Goal: Task Accomplishment & Management: Complete application form

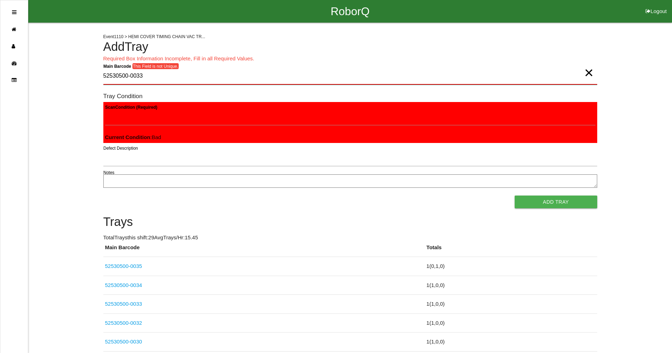
click at [183, 80] on Barcode "52530500-0033" at bounding box center [350, 76] width 494 height 17
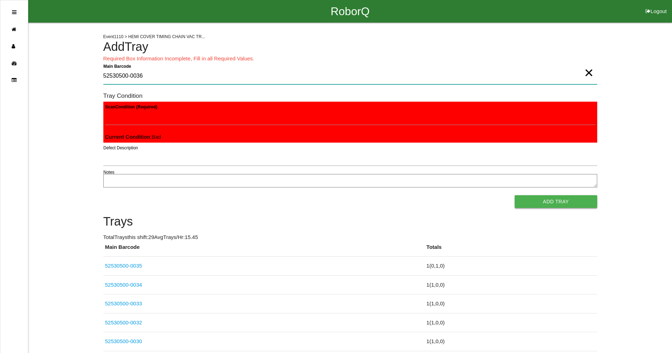
type Barcode "52530500-0036"
click at [537, 200] on button "Add Tray" at bounding box center [555, 201] width 82 height 13
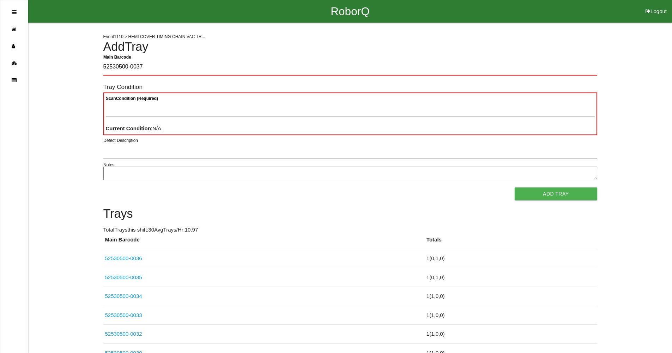
type Barcode "52530500-0037"
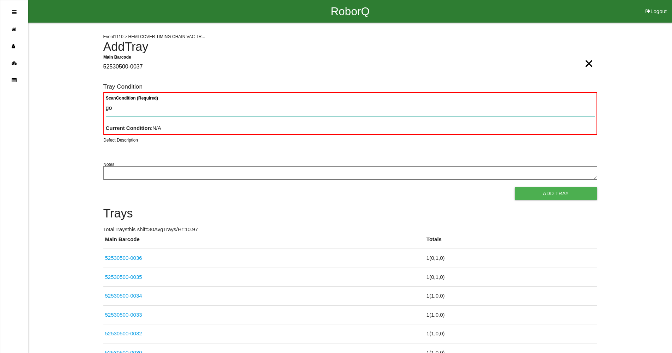
type Condition "goo"
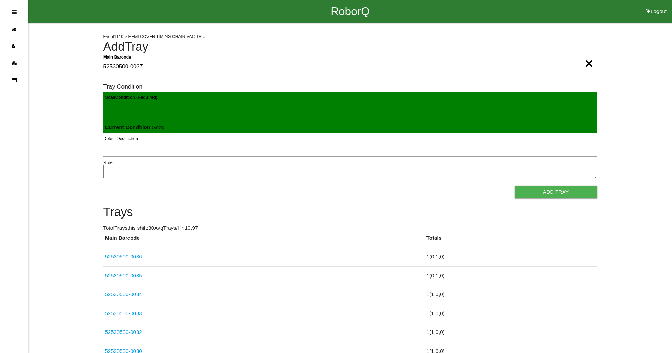
click at [514, 185] on button "Add Tray" at bounding box center [555, 191] width 82 height 13
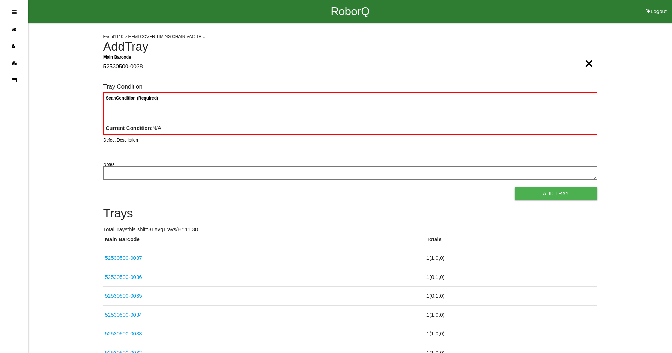
type Barcode "52530500-0038"
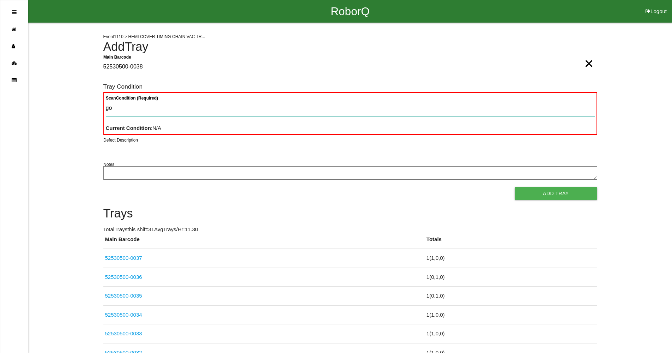
type Condition "goo"
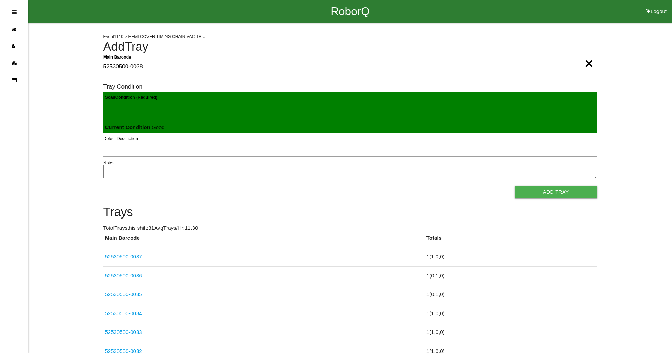
click at [514, 185] on button "Add Tray" at bounding box center [555, 191] width 82 height 13
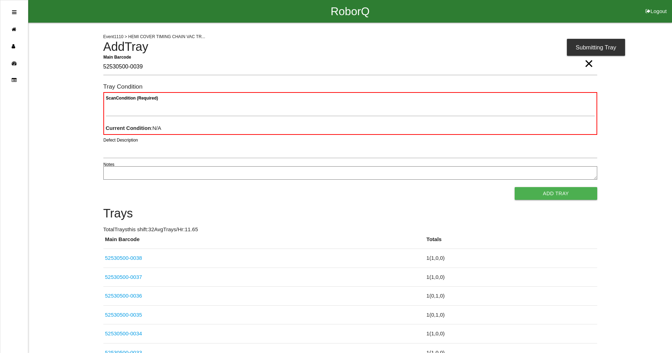
type Barcode "52530500-0039"
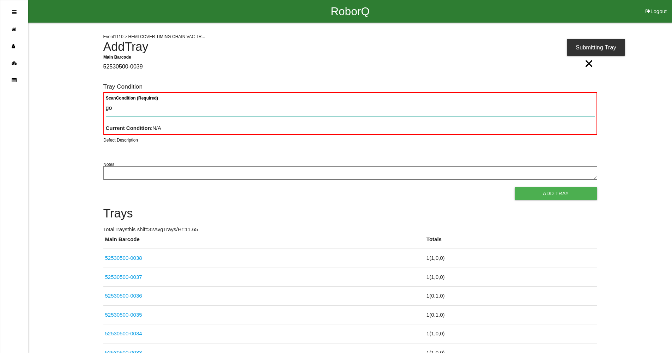
type Condition "goo"
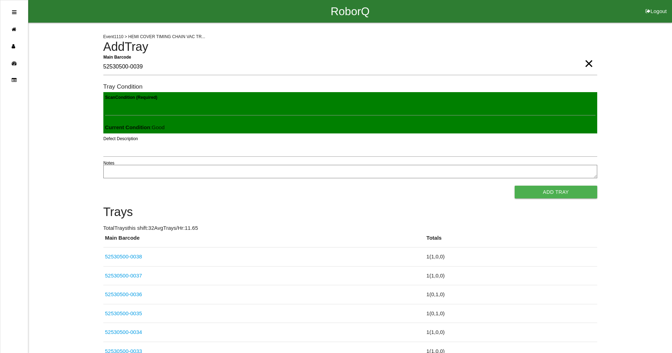
click at [514, 185] on button "Add Tray" at bounding box center [555, 191] width 82 height 13
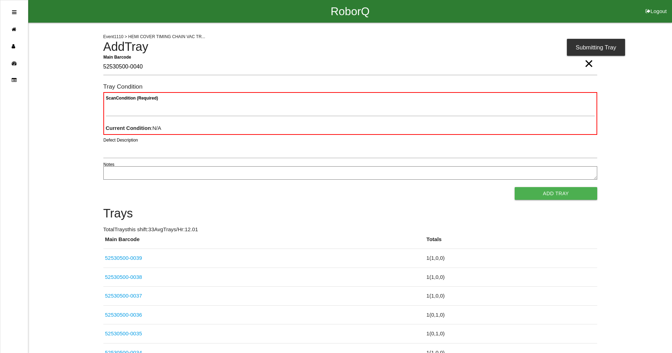
type Barcode "52530500-0040"
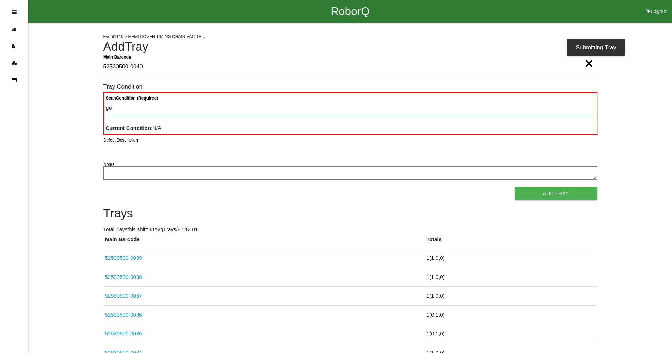
type Condition "goo"
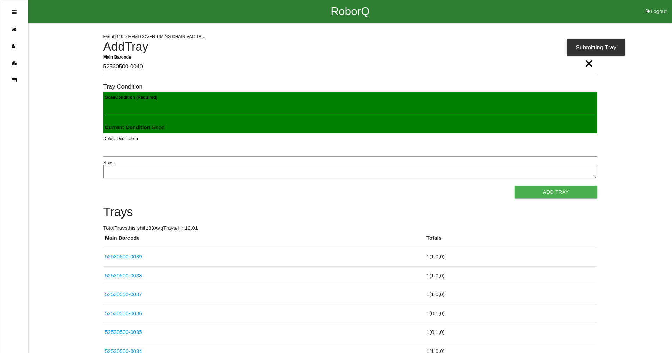
click at [514, 185] on button "Add Tray" at bounding box center [555, 191] width 82 height 13
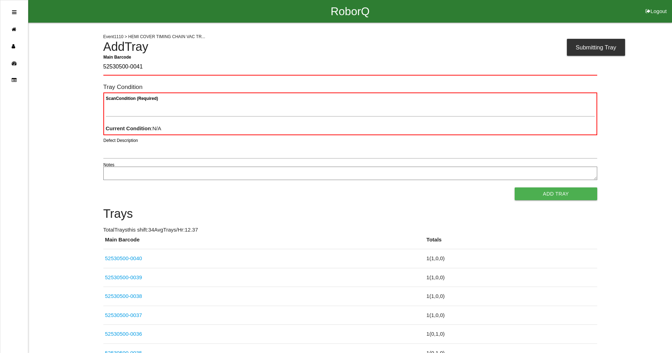
type Barcode "52530500-0041"
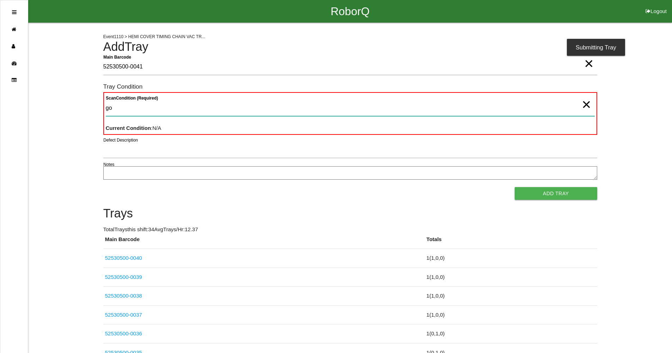
type Condition "goo"
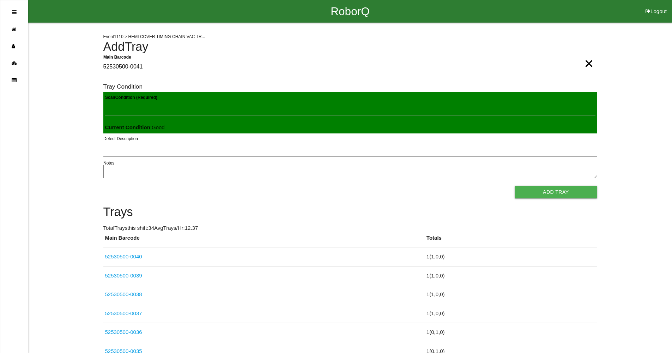
click at [514, 185] on button "Add Tray" at bounding box center [555, 191] width 82 height 13
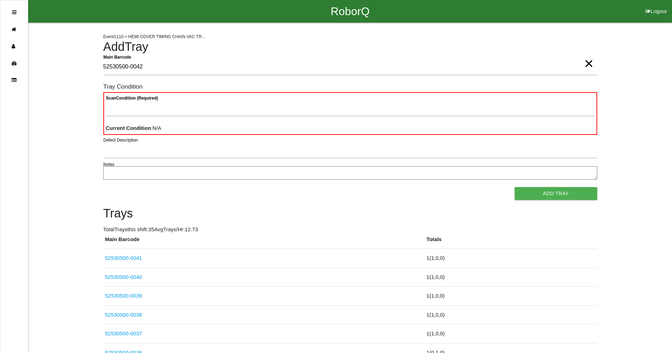
type Barcode "52530500-0042"
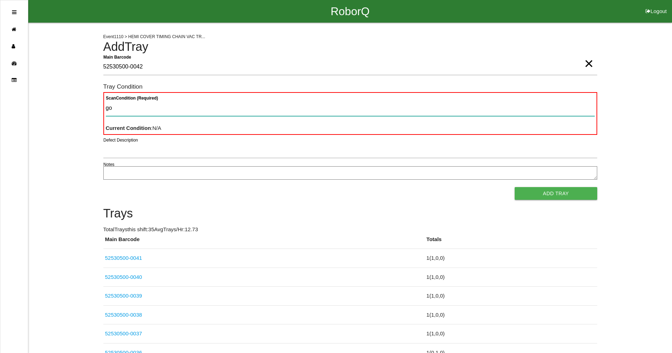
type Condition "goo"
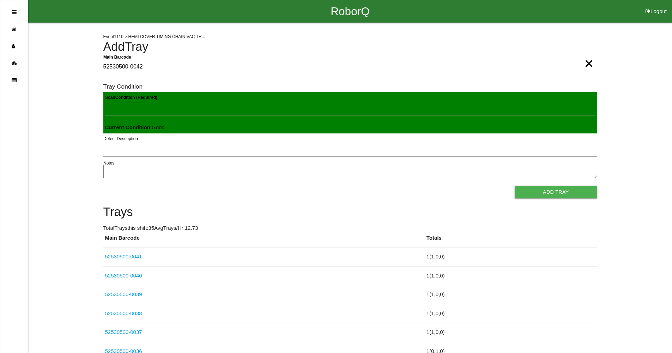
click at [514, 185] on button "Add Tray" at bounding box center [555, 191] width 82 height 13
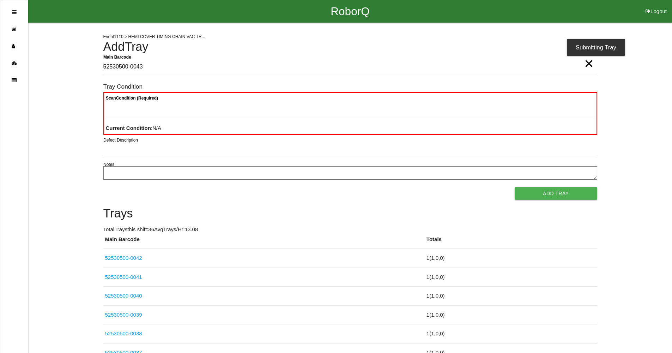
type Barcode "52530500-0043"
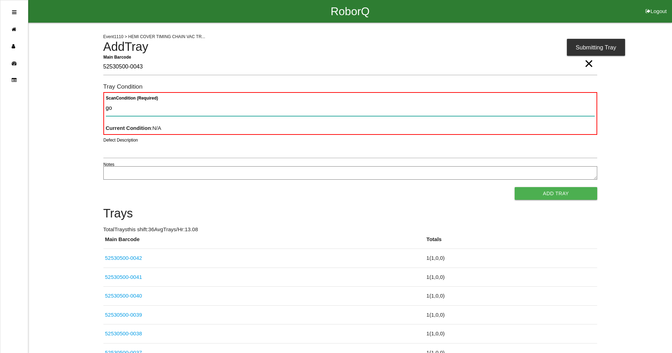
type Condition "goo"
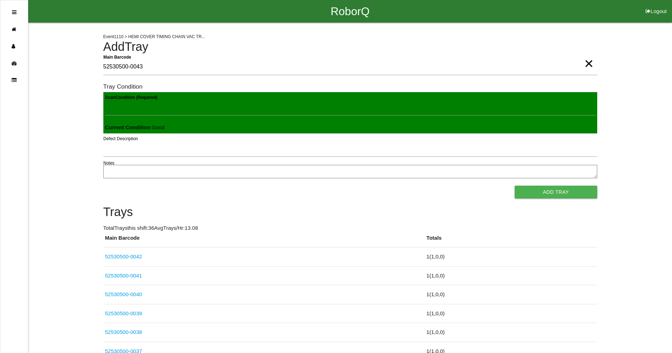
click at [514, 185] on button "Add Tray" at bounding box center [555, 191] width 82 height 13
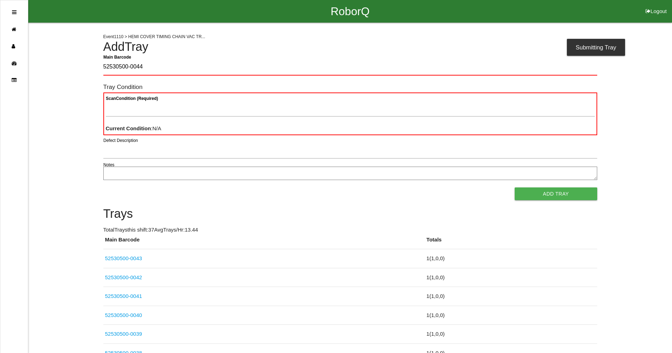
type Barcode "52530500-0044"
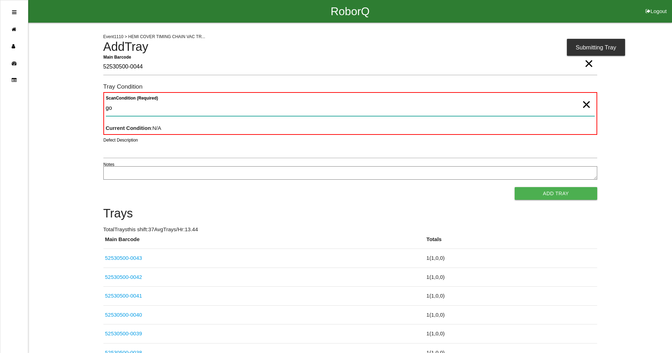
type Condition "goo"
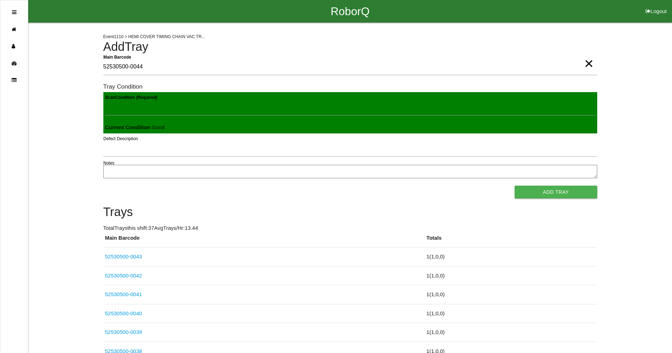
click at [514, 185] on button "Add Tray" at bounding box center [555, 191] width 82 height 13
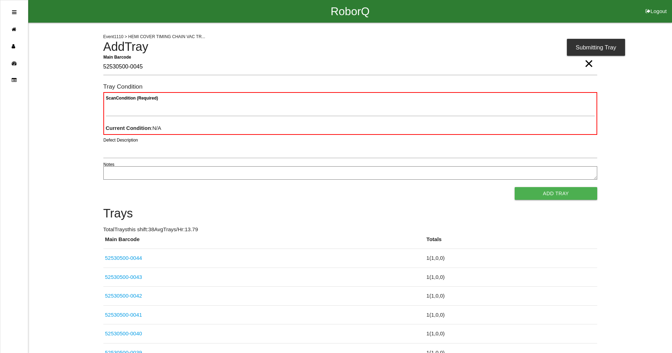
type Barcode "52530500-0045"
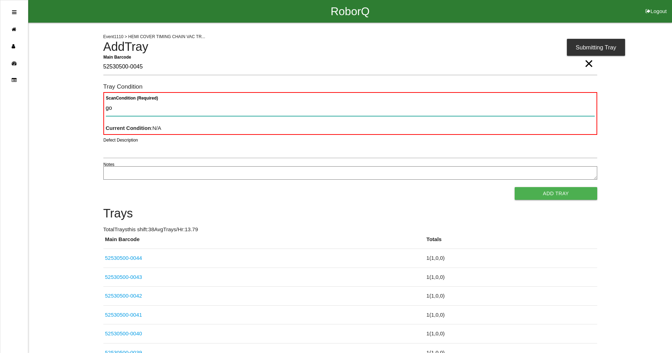
type Condition "goo"
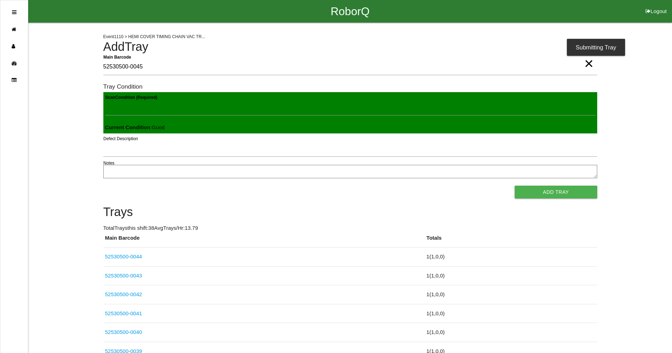
click at [514, 185] on button "Add Tray" at bounding box center [555, 191] width 82 height 13
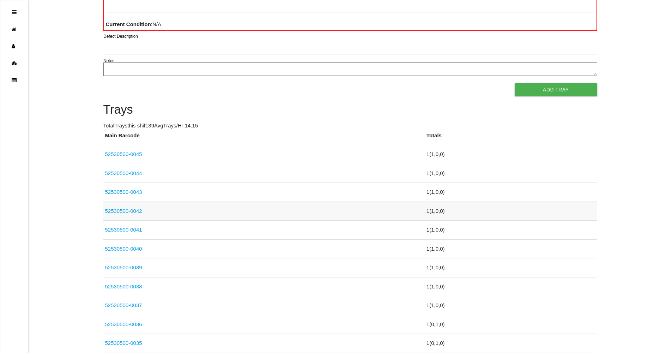
scroll to position [106, 0]
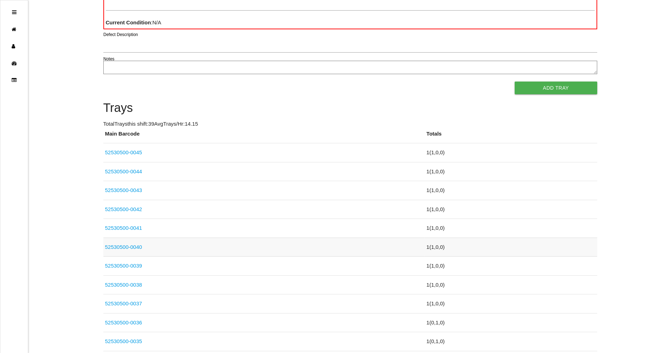
click at [127, 247] on link "52530500-0040" at bounding box center [123, 247] width 37 height 6
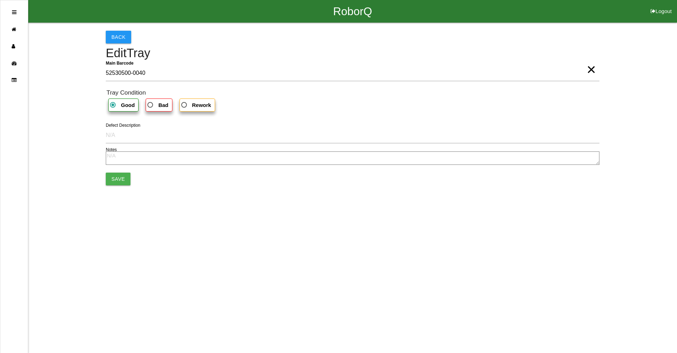
click at [161, 106] on b "Bad" at bounding box center [163, 105] width 10 height 6
click at [151, 105] on input "Bad" at bounding box center [148, 102] width 5 height 5
radio input "true"
click at [112, 180] on button "Save" at bounding box center [118, 178] width 25 height 13
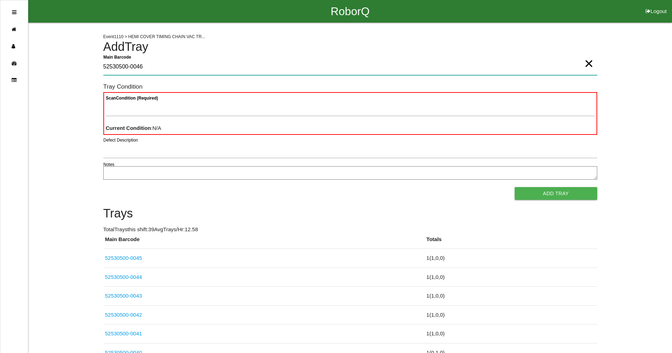
click at [153, 68] on Barcode "52530500-0046" at bounding box center [350, 67] width 494 height 16
type Barcode "52530500-0060"
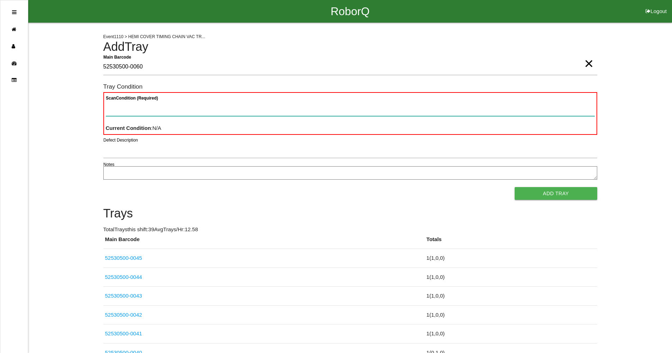
click at [171, 104] on Condition "Scan Condition (Required)" at bounding box center [350, 108] width 489 height 16
type Condition "goo"
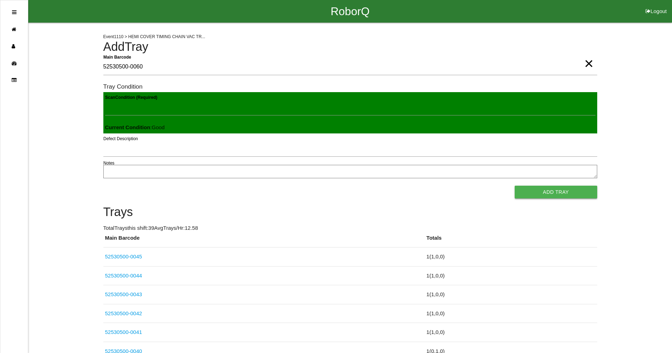
click at [563, 194] on button "Add Tray" at bounding box center [555, 191] width 82 height 13
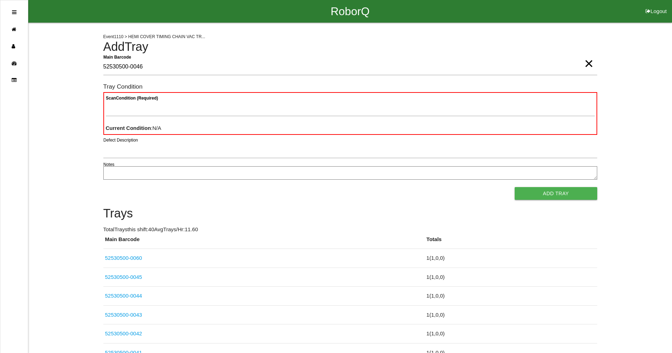
type Barcode "52530500-0046"
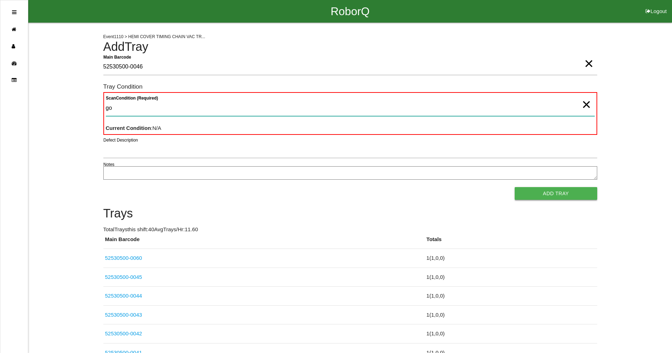
type Condition "goo"
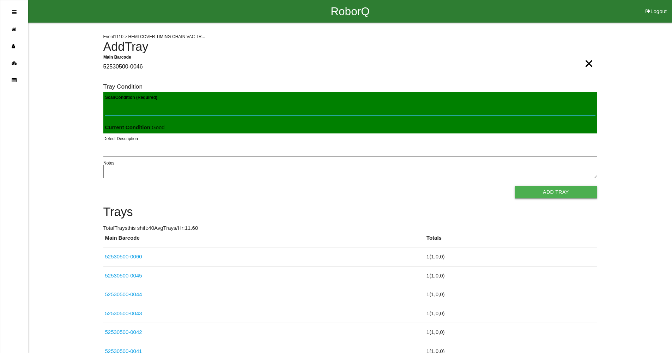
type Condition "f"
click at [514, 185] on button "Add Tray" at bounding box center [555, 191] width 82 height 13
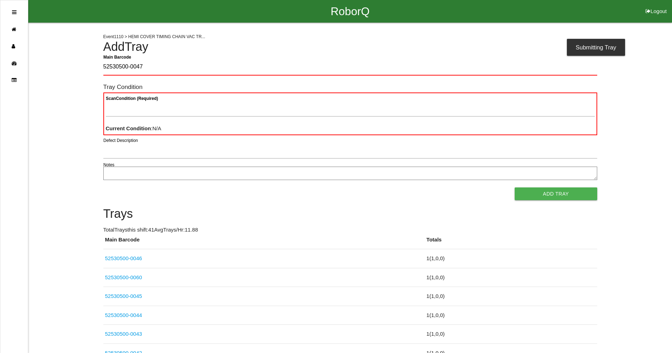
type Barcode "52530500-0047"
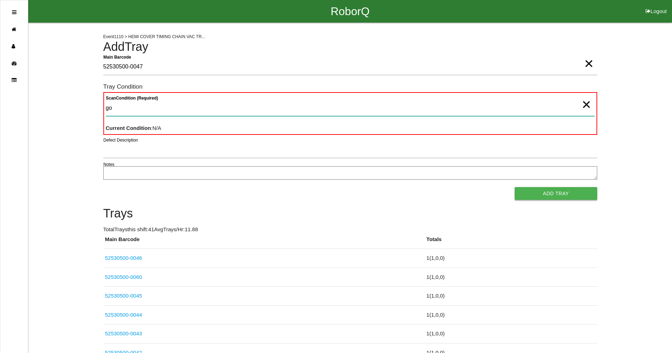
type Condition "goo"
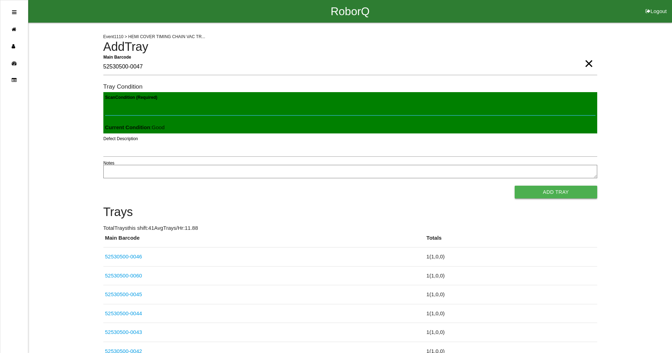
click at [514, 185] on button "Add Tray" at bounding box center [555, 191] width 82 height 13
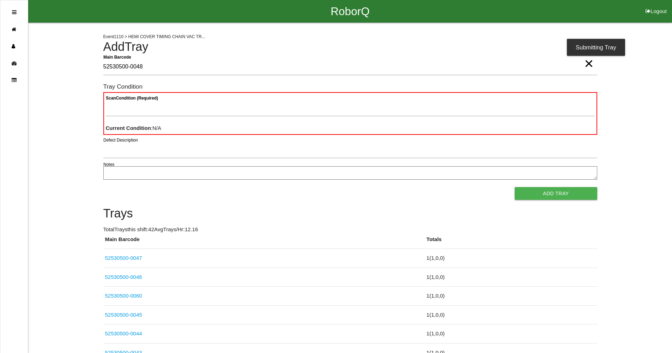
type Barcode "52530500-0048"
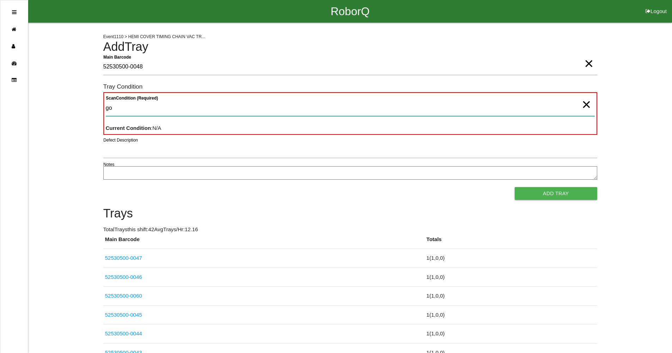
type Condition "goo"
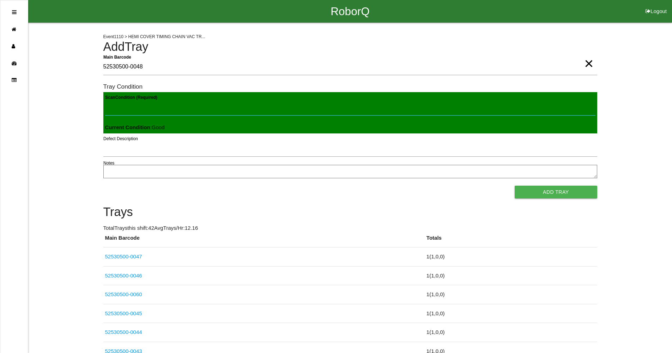
click at [514, 185] on button "Add Tray" at bounding box center [555, 191] width 82 height 13
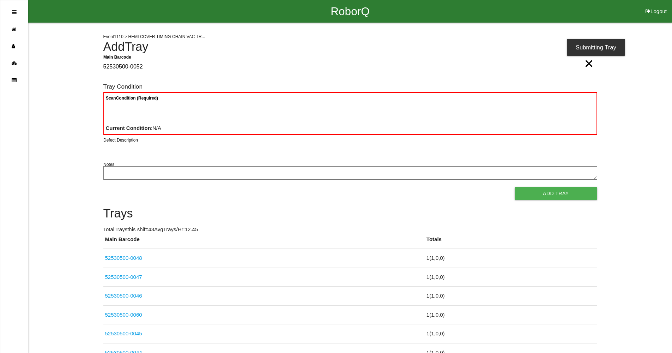
type Barcode "52530500-0052"
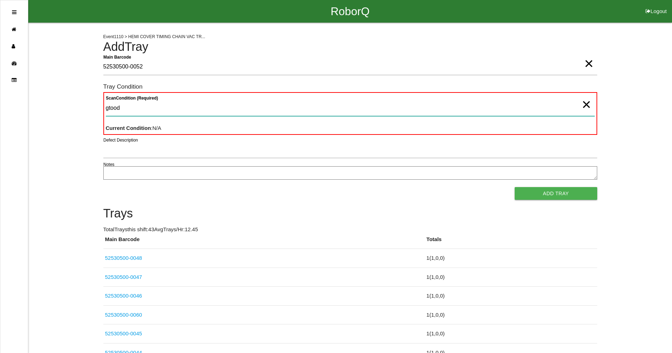
click at [514, 187] on button "Add Tray" at bounding box center [555, 193] width 82 height 13
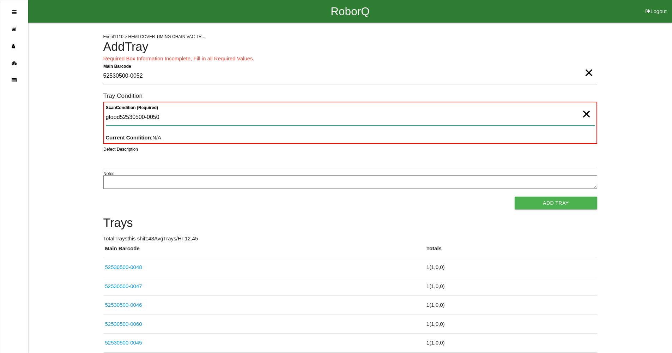
type Condition "gtood52530500-0050"
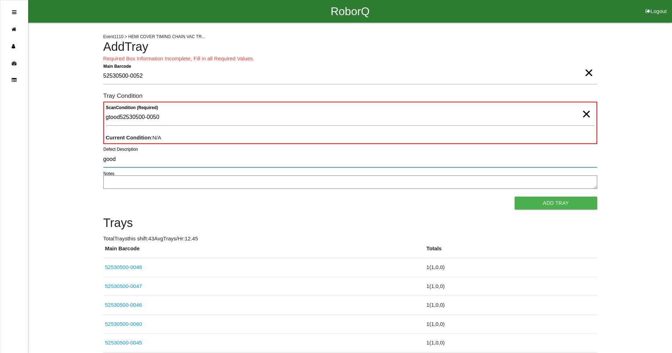
type input "good"
click at [514, 196] on button "Add Tray" at bounding box center [555, 202] width 82 height 13
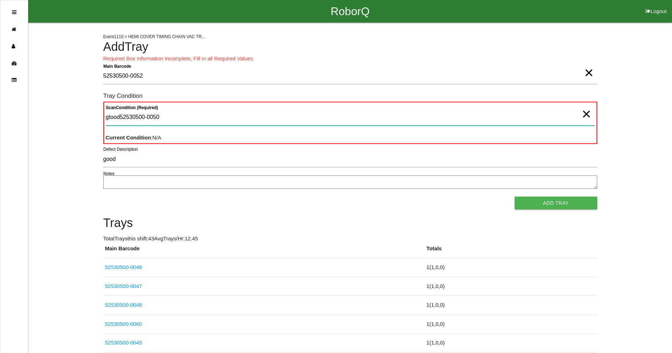
drag, startPoint x: 169, startPoint y: 119, endPoint x: 12, endPoint y: 120, distance: 156.9
type Condition "goo"
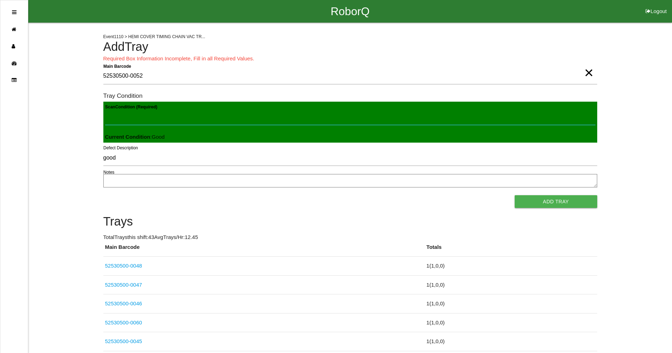
click at [514, 195] on button "Add Tray" at bounding box center [555, 201] width 82 height 13
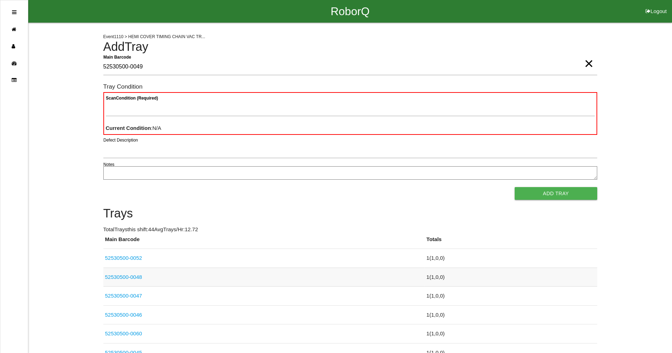
type Barcode "52530500-0049"
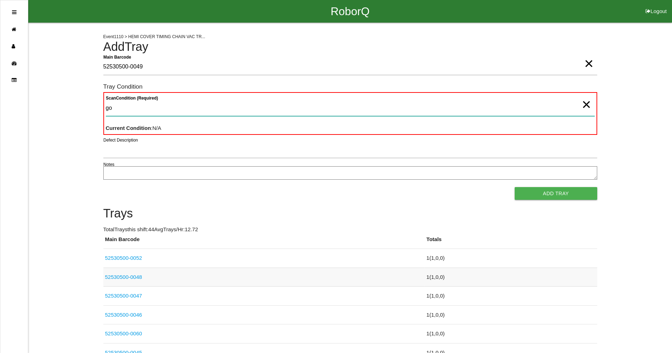
type Condition "goo"
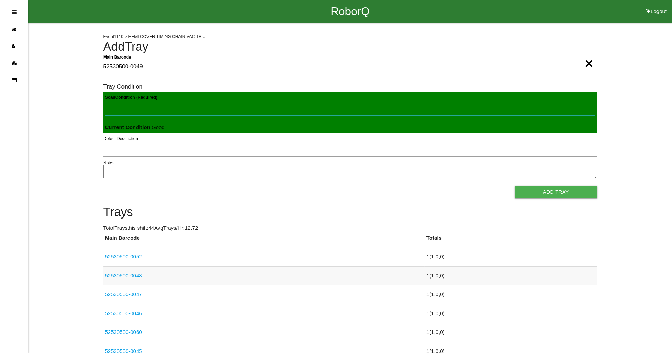
click at [514, 185] on button "Add Tray" at bounding box center [555, 191] width 82 height 13
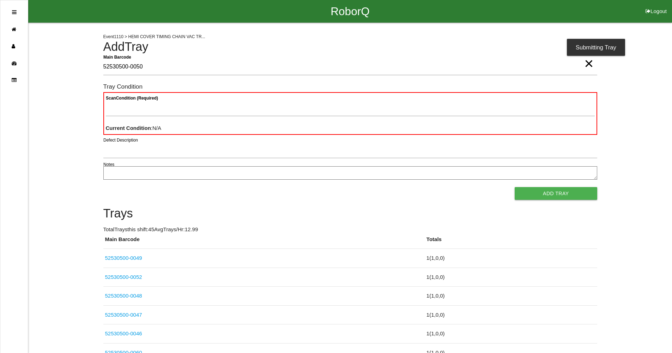
type Barcode "52530500-0050"
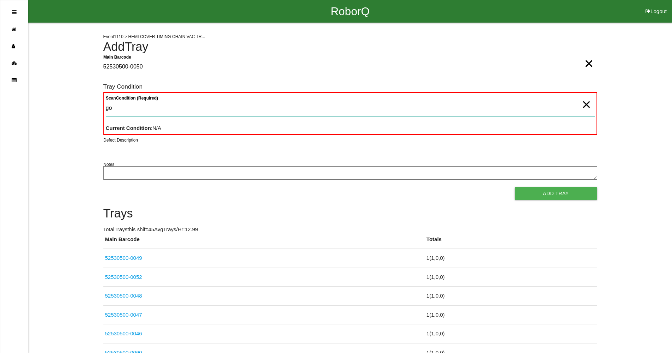
type Condition "goo"
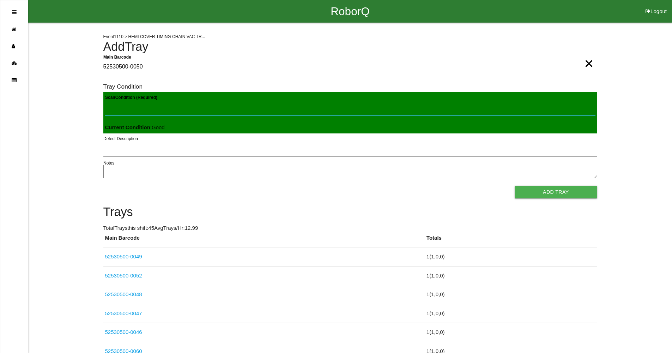
click at [514, 185] on button "Add Tray" at bounding box center [555, 191] width 82 height 13
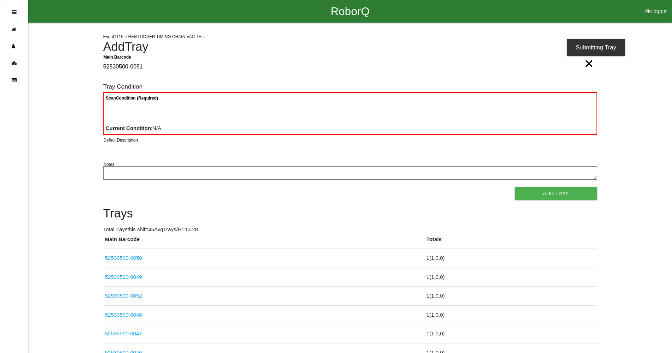
type Barcode "52530500-0051"
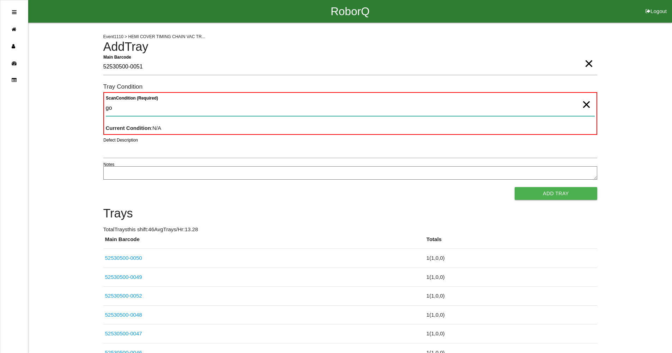
type Condition "goo"
type Condition "f"
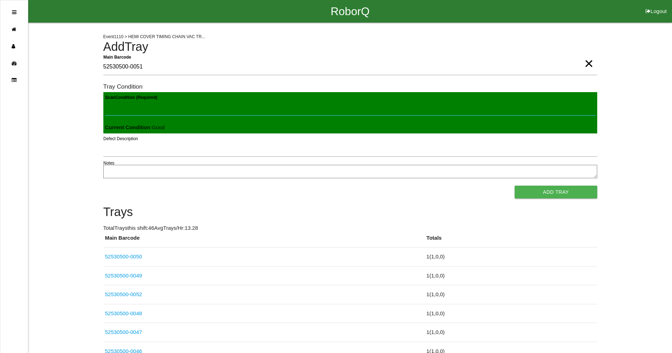
click at [514, 185] on button "Add Tray" at bounding box center [555, 191] width 82 height 13
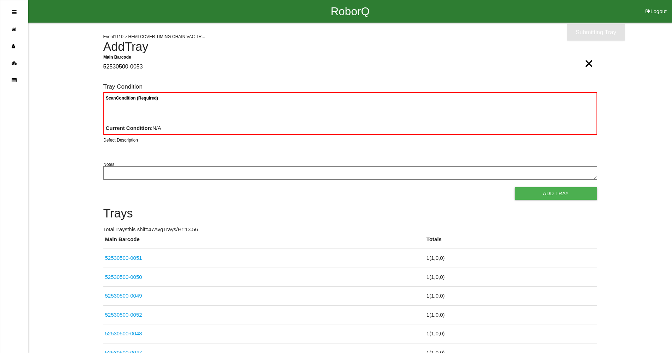
type Barcode "52530500-0053"
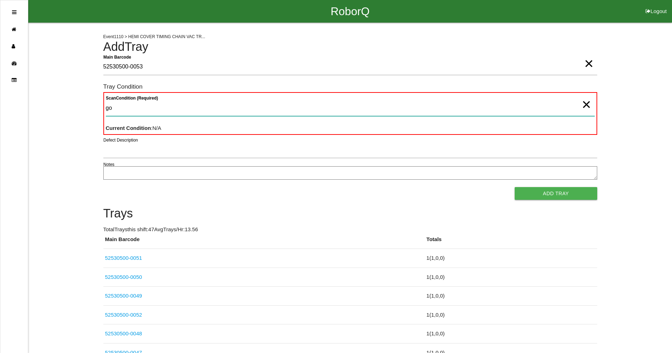
type Condition "goo"
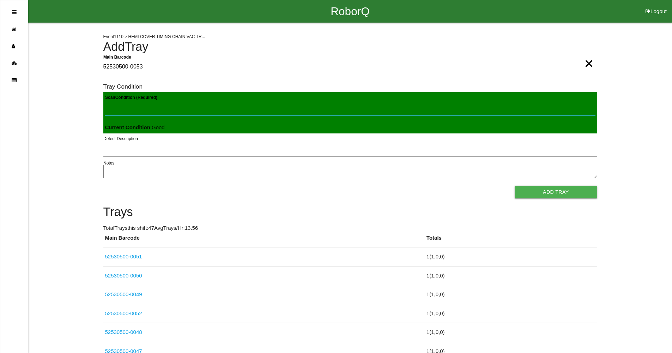
click at [514, 185] on button "Add Tray" at bounding box center [555, 191] width 82 height 13
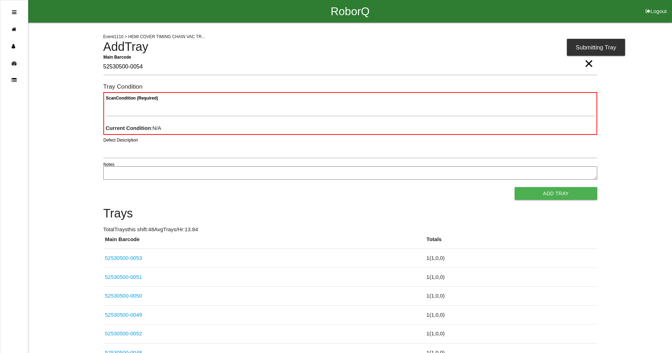
type Barcode "52530500-0054"
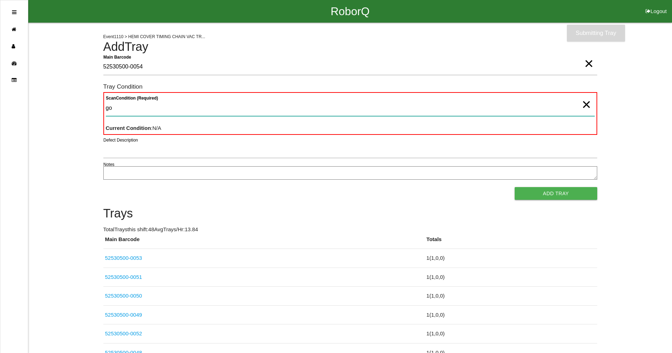
type Condition "goo"
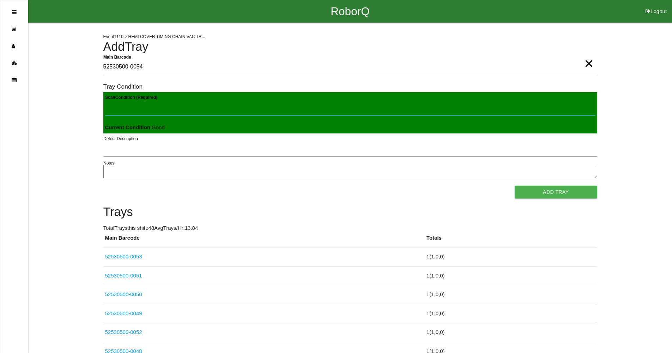
click at [514, 185] on button "Add Tray" at bounding box center [555, 191] width 82 height 13
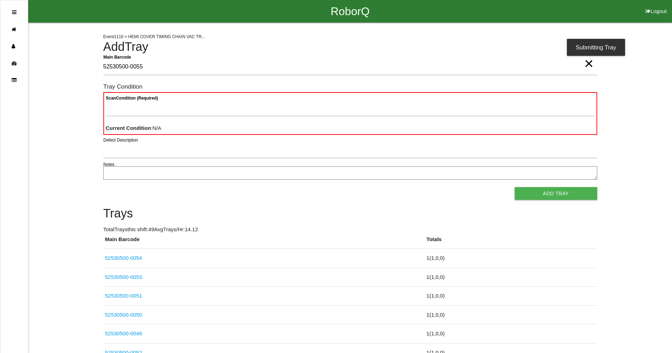
type Barcode "52530500-0055"
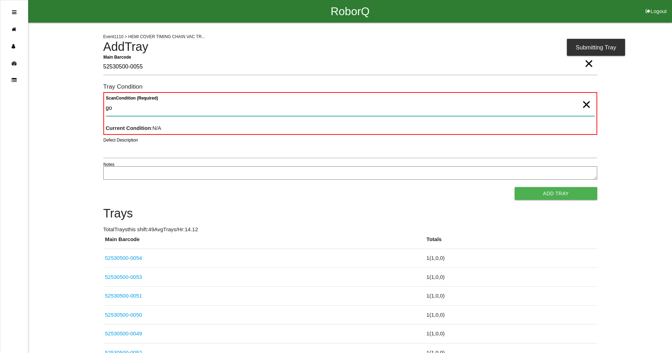
type Condition "goo"
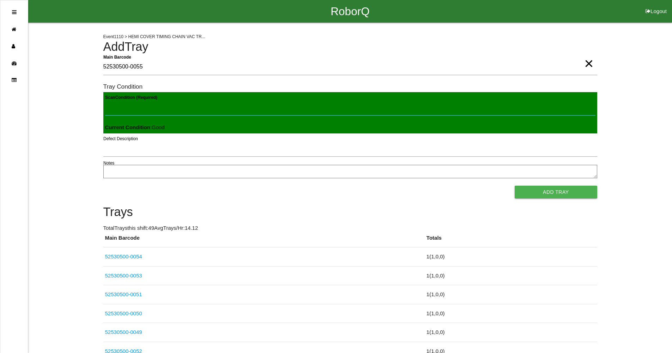
click at [514, 185] on button "Add Tray" at bounding box center [555, 191] width 82 height 13
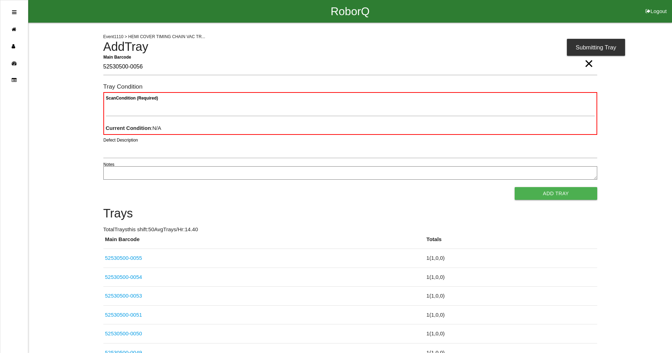
type Barcode "52530500-0056"
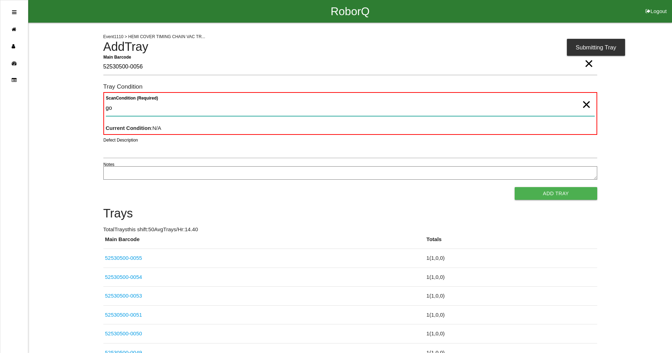
type Condition "goo"
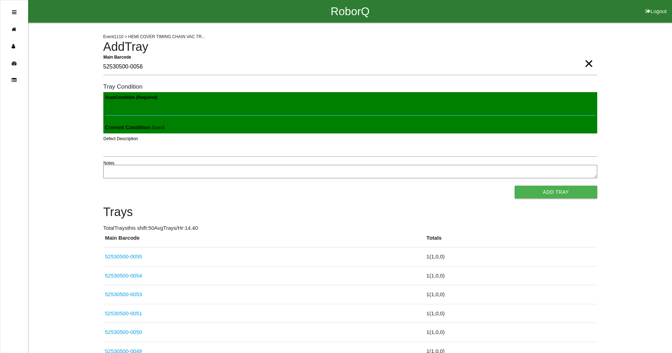
click at [514, 185] on button "Add Tray" at bounding box center [555, 191] width 82 height 13
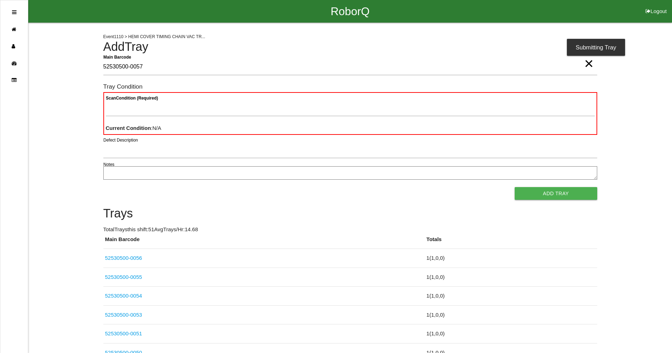
type Barcode "52530500-0057"
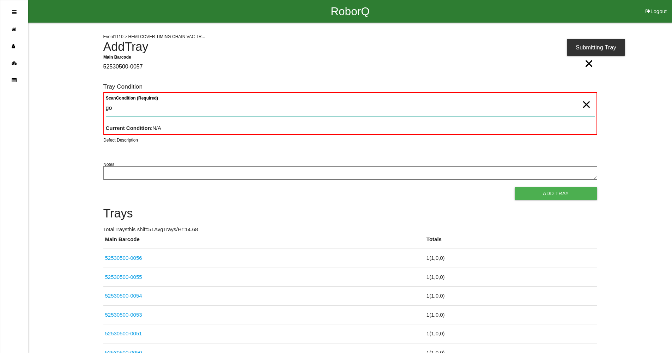
type Condition "goo"
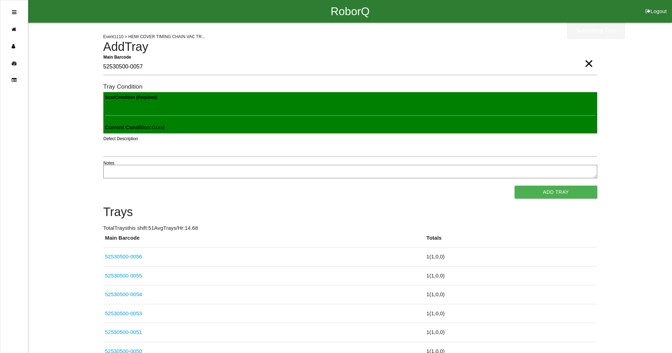
click at [514, 185] on button "Add Tray" at bounding box center [555, 191] width 82 height 13
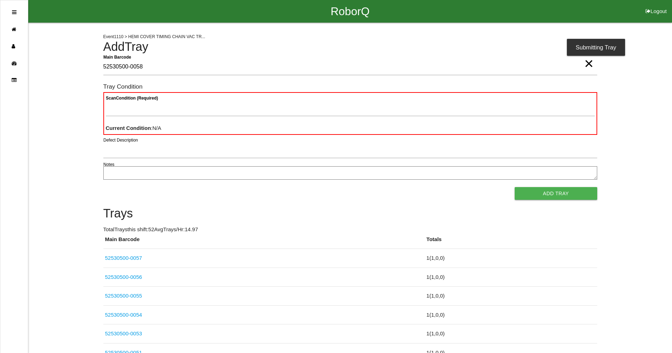
type Barcode "52530500-0058"
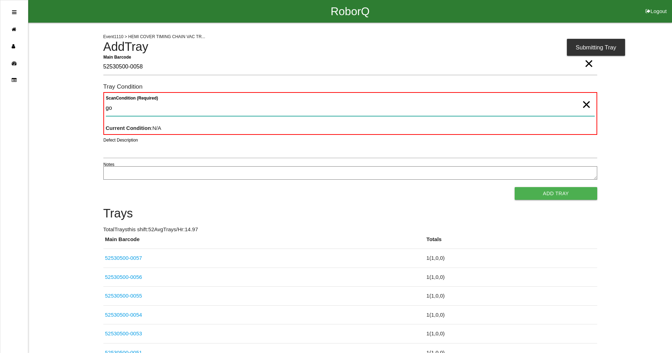
type Condition "goo"
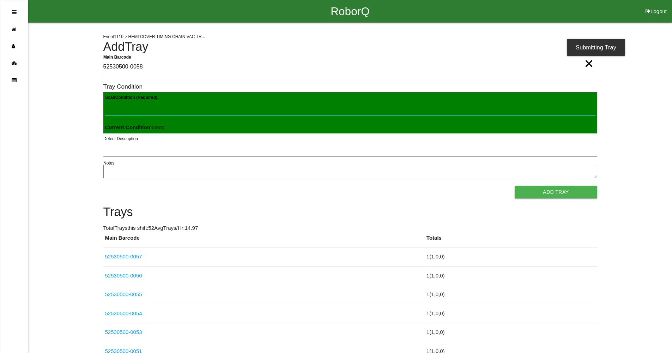
click at [514, 185] on button "Add Tray" at bounding box center [555, 191] width 82 height 13
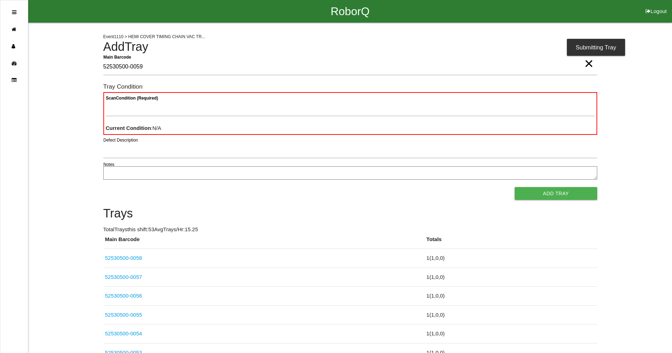
type Barcode "52530500-0059"
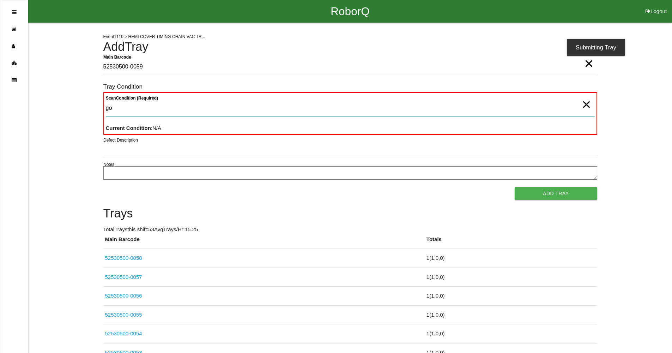
type Condition "goo"
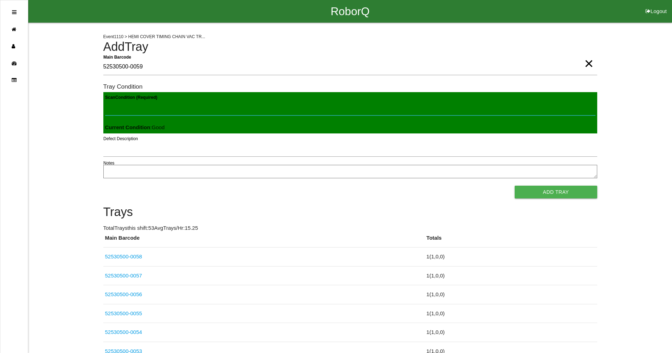
click at [514, 185] on button "Add Tray" at bounding box center [555, 191] width 82 height 13
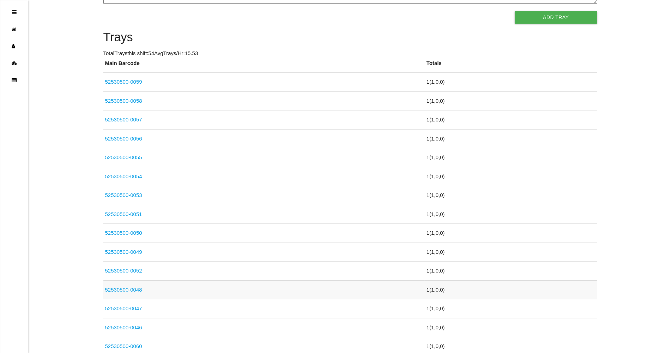
scroll to position [247, 0]
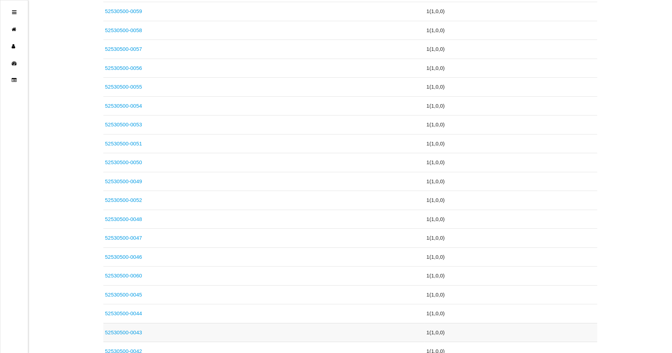
click at [141, 332] on link "52530500-0043" at bounding box center [123, 332] width 37 height 6
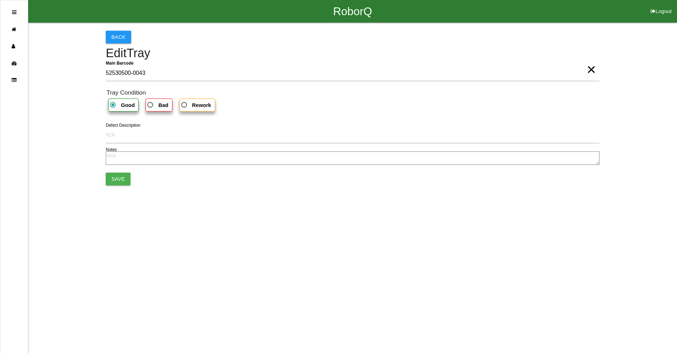
click at [152, 110] on label "Bad" at bounding box center [159, 104] width 26 height 13
click at [151, 105] on input "Bad" at bounding box center [148, 102] width 5 height 5
radio input "true"
click at [122, 181] on button "Save" at bounding box center [118, 178] width 25 height 13
